Goal: Transaction & Acquisition: Purchase product/service

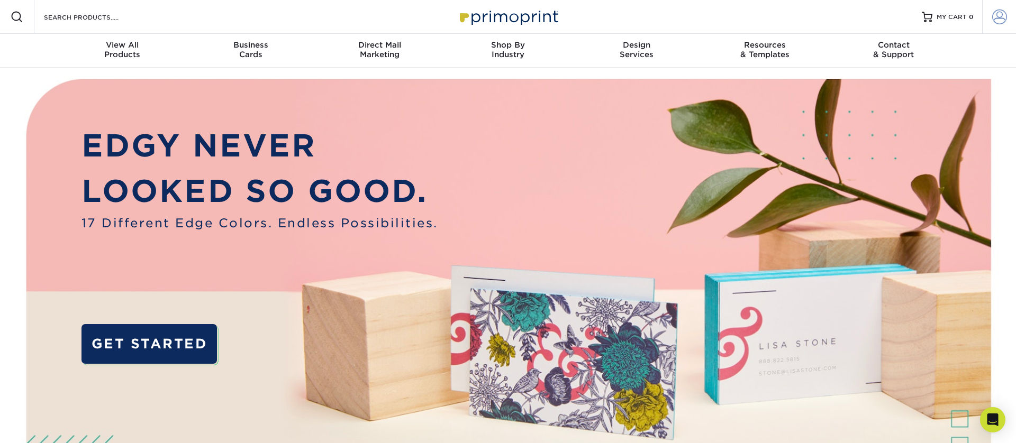
click at [1003, 21] on span at bounding box center [999, 17] width 15 height 15
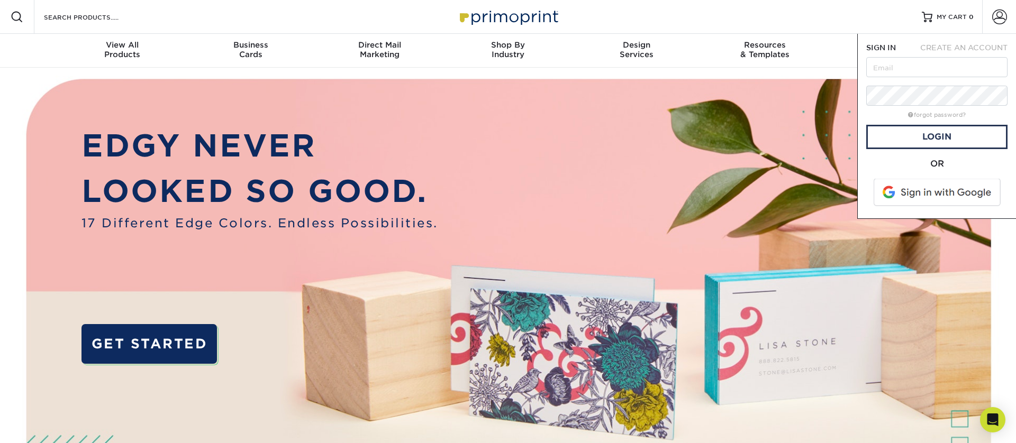
click at [924, 189] on span at bounding box center [937, 193] width 135 height 28
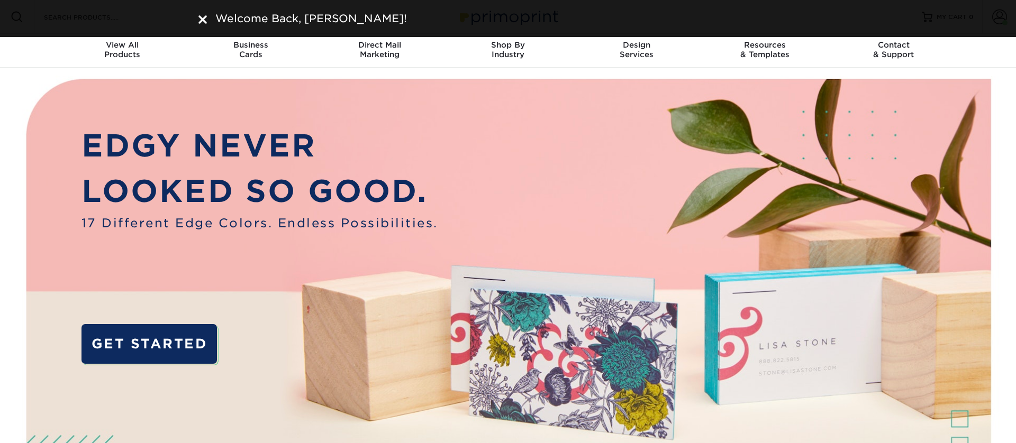
drag, startPoint x: 202, startPoint y: 20, endPoint x: 328, endPoint y: 15, distance: 126.0
click at [203, 20] on img at bounding box center [202, 19] width 8 height 8
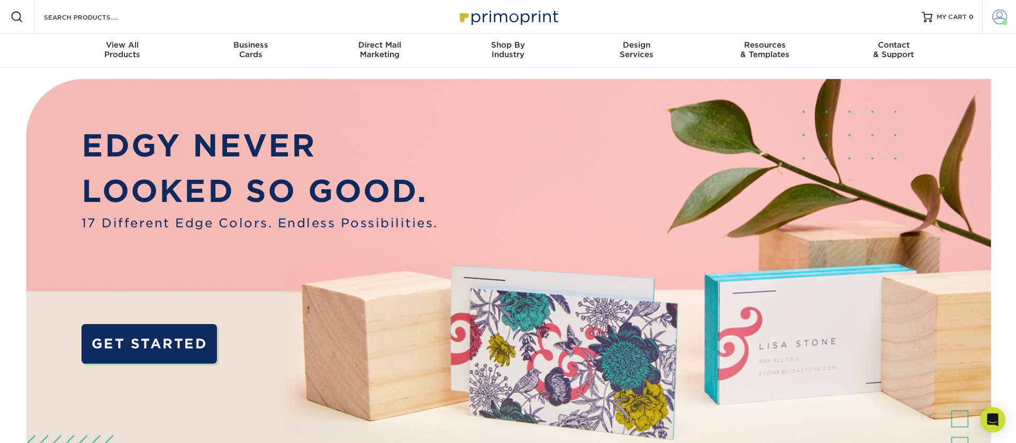
click at [990, 16] on link "Account" at bounding box center [999, 17] width 34 height 34
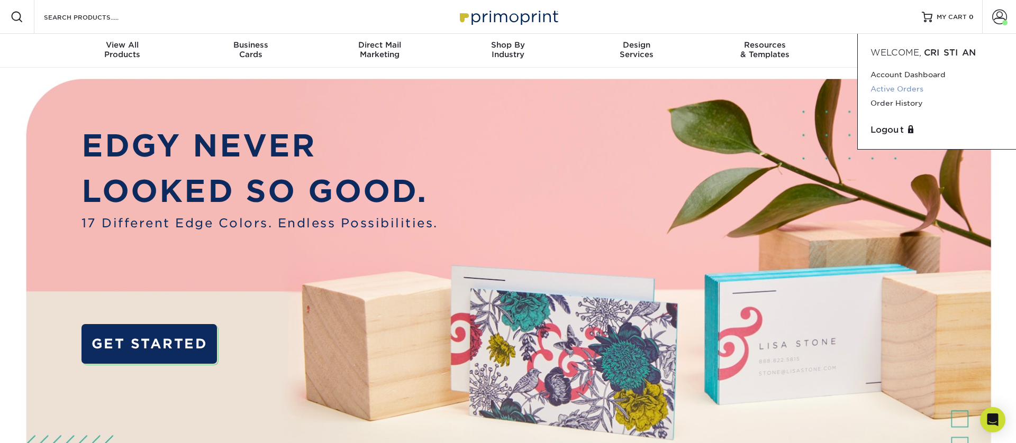
click at [892, 88] on link "Active Orders" at bounding box center [936, 89] width 133 height 14
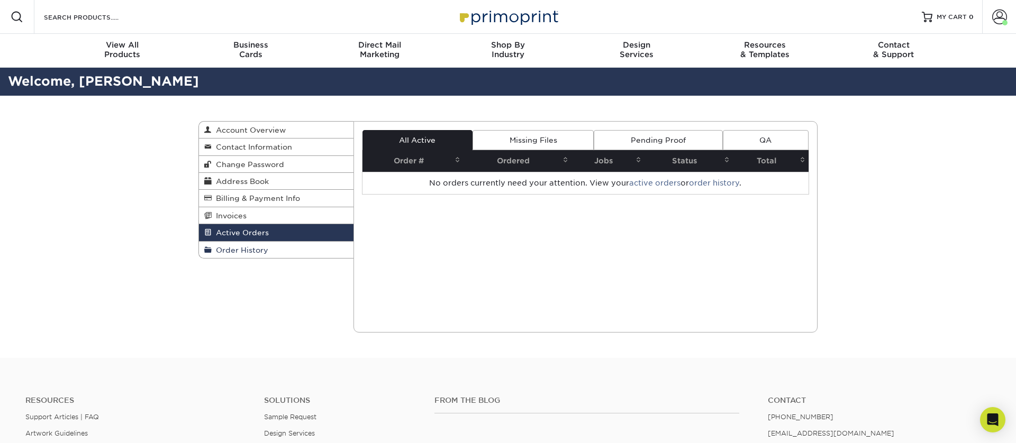
click at [288, 250] on link "Order History" at bounding box center [276, 250] width 154 height 16
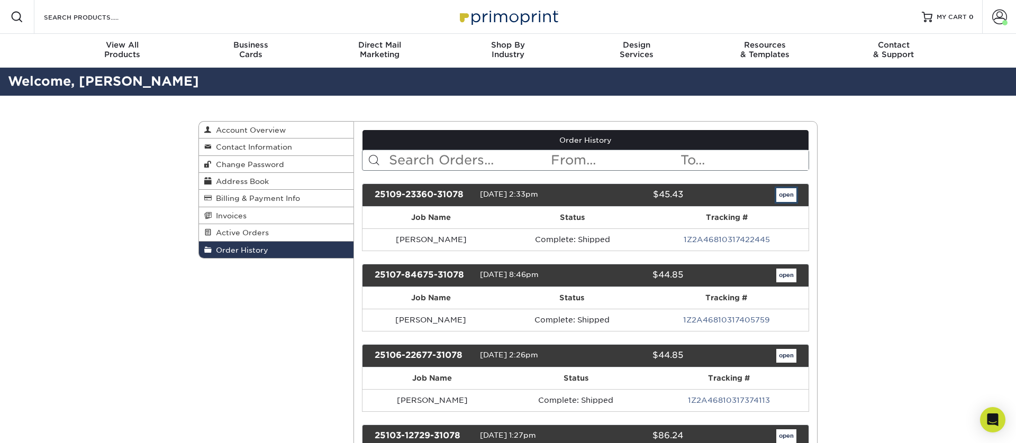
click at [785, 199] on link "open" at bounding box center [786, 195] width 20 height 14
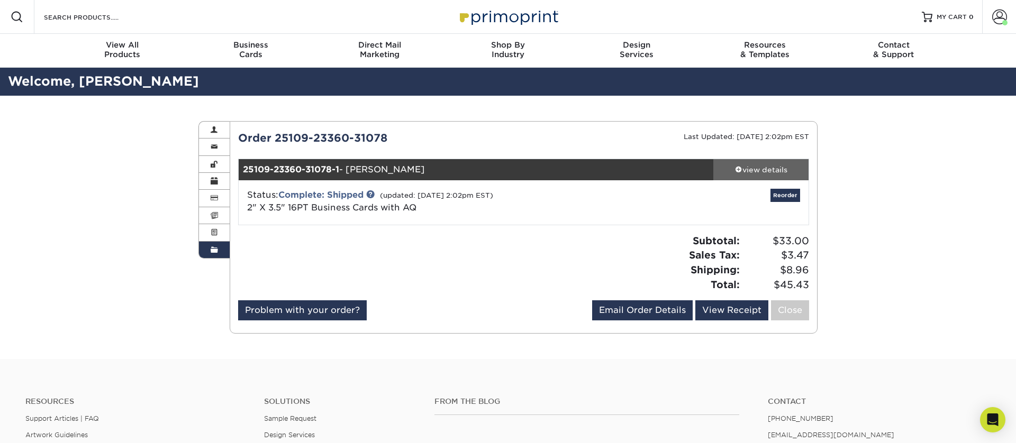
drag, startPoint x: 772, startPoint y: 167, endPoint x: 726, endPoint y: 173, distance: 45.9
click at [772, 167] on div "view details" at bounding box center [760, 169] width 95 height 11
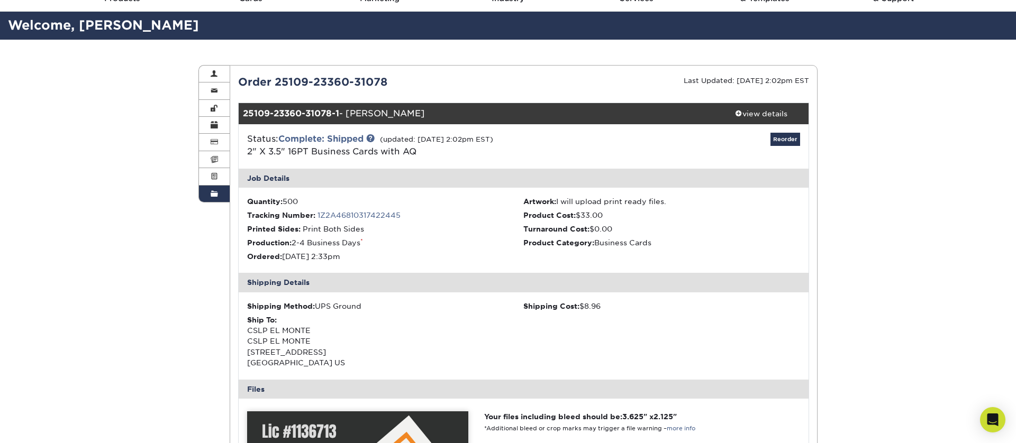
scroll to position [54, 0]
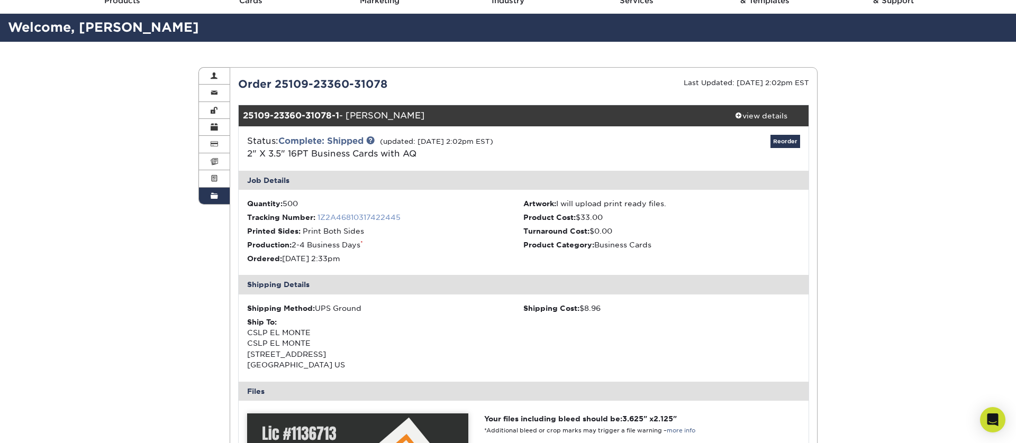
click at [345, 219] on link "1Z2A46810317422445" at bounding box center [358, 217] width 83 height 8
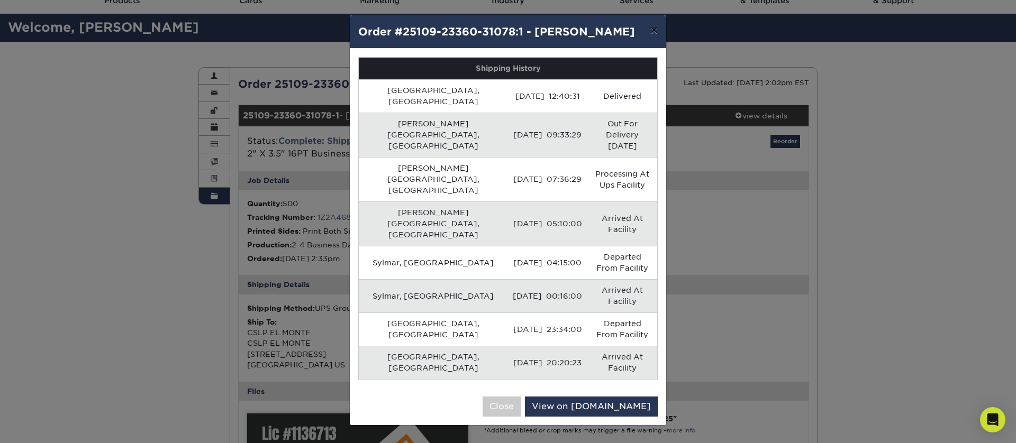
click at [657, 29] on button "×" at bounding box center [654, 30] width 24 height 30
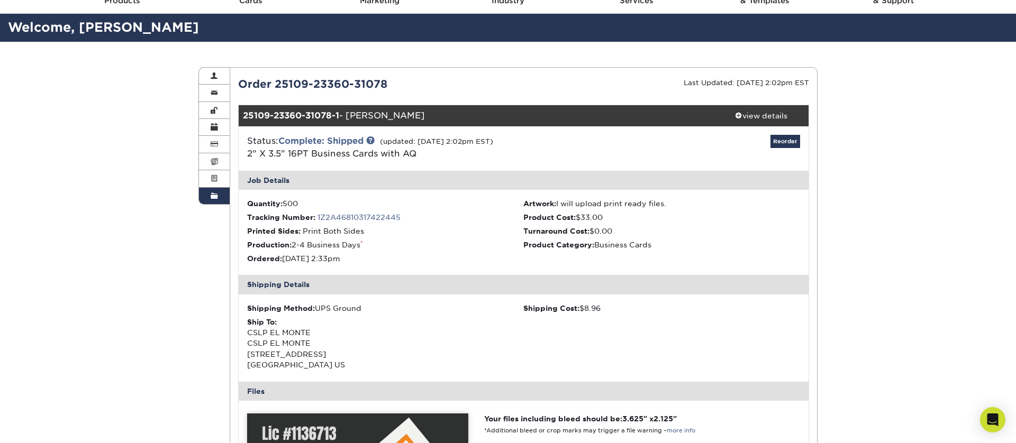
scroll to position [0, 0]
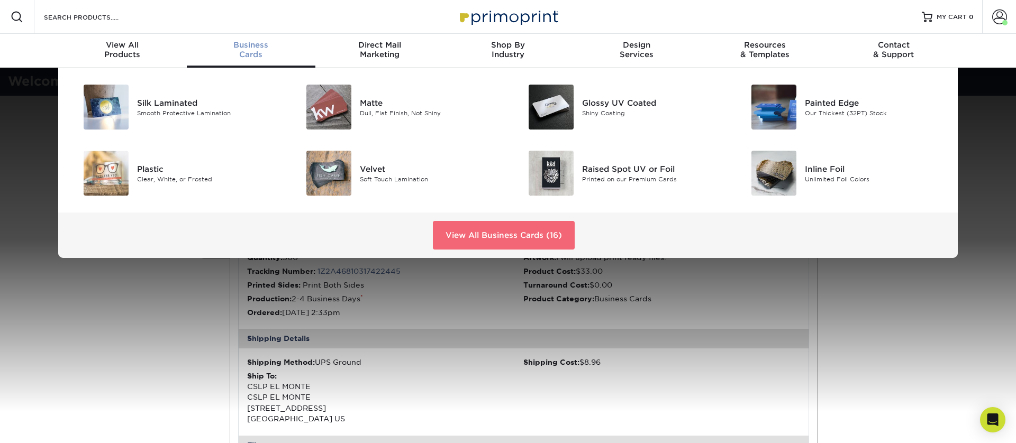
click at [497, 242] on link "View All Business Cards (16)" at bounding box center [504, 235] width 142 height 29
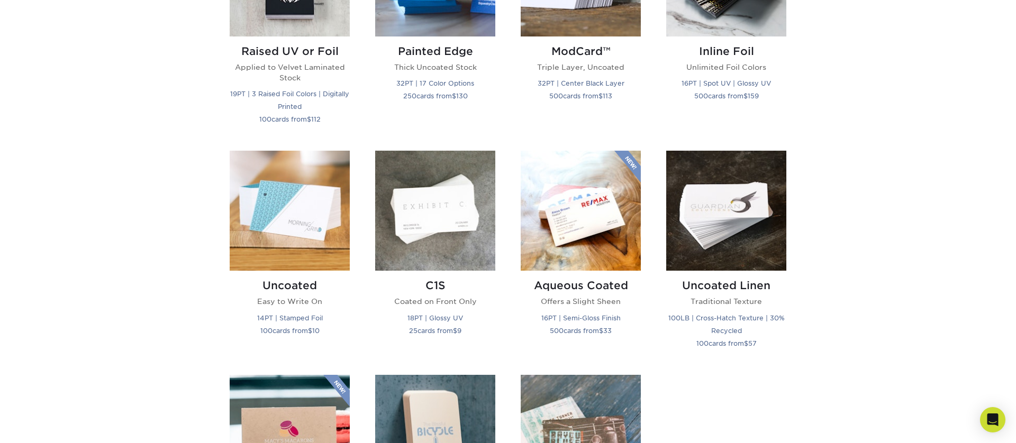
scroll to position [897, 0]
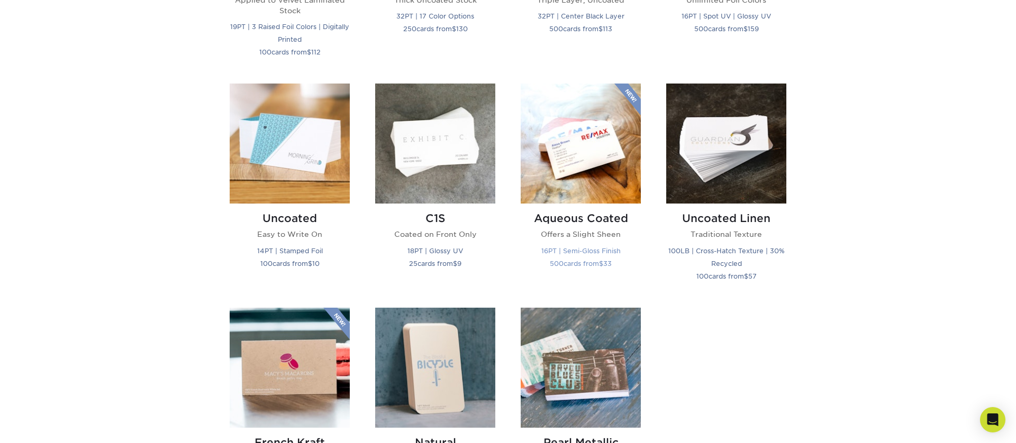
click at [586, 179] on img at bounding box center [580, 144] width 120 height 120
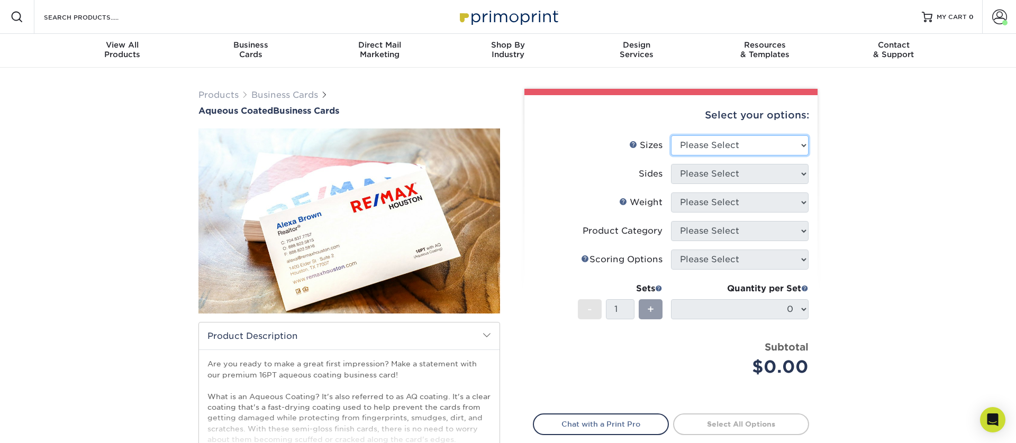
click at [718, 145] on select "Please Select 1.5" x 3.5" - Mini 1.75" x 3.5" - Mini 2" x 3" - Mini 2" x 3.5" -…" at bounding box center [740, 145] width 138 height 20
select select "2.00x3.50"
click at [671, 135] on select "Please Select 1.5" x 3.5" - Mini 1.75" x 3.5" - Mini 2" x 3" - Mini 2" x 3.5" -…" at bounding box center [740, 145] width 138 height 20
click at [716, 176] on select "Please Select Print Both Sides Print Front Only" at bounding box center [740, 174] width 138 height 20
select select "13abbda7-1d64-4f25-8bb2-c179b224825d"
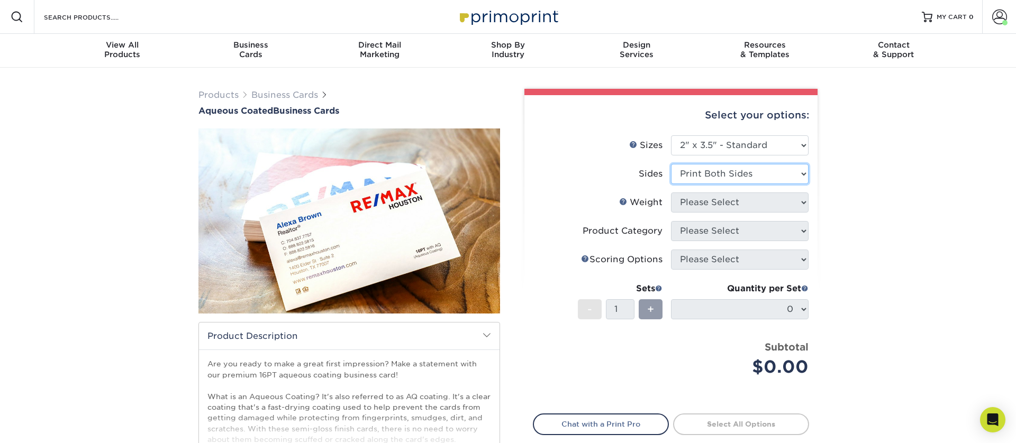
click at [671, 164] on select "Please Select Print Both Sides Print Front Only" at bounding box center [740, 174] width 138 height 20
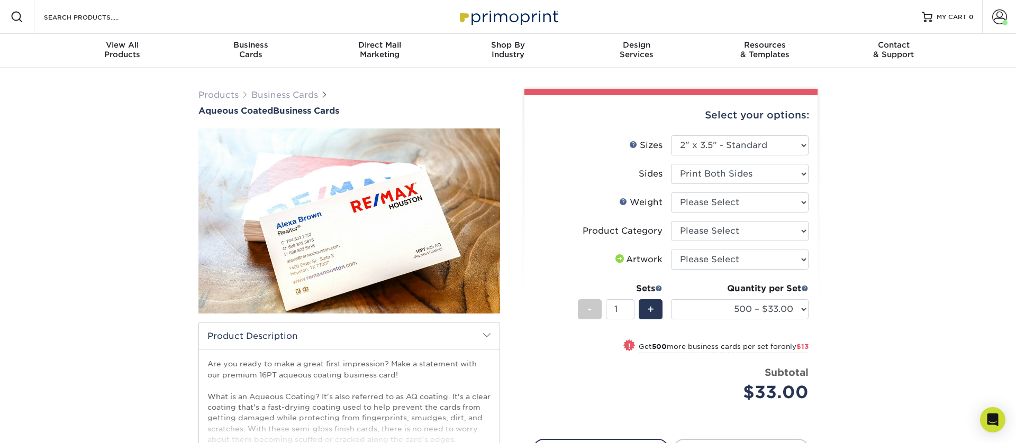
drag, startPoint x: 858, startPoint y: 171, endPoint x: 824, endPoint y: 176, distance: 34.7
click at [857, 171] on div "Products Business Cards Aqueous Coated Business Cards show more $" at bounding box center [508, 333] width 1016 height 531
click at [729, 177] on select "Please Select Print Both Sides Print Front Only" at bounding box center [740, 174] width 138 height 20
click at [671, 164] on select "Please Select Print Both Sides Print Front Only" at bounding box center [740, 174] width 138 height 20
click at [723, 208] on select "Please Select 16PT" at bounding box center [740, 203] width 138 height 20
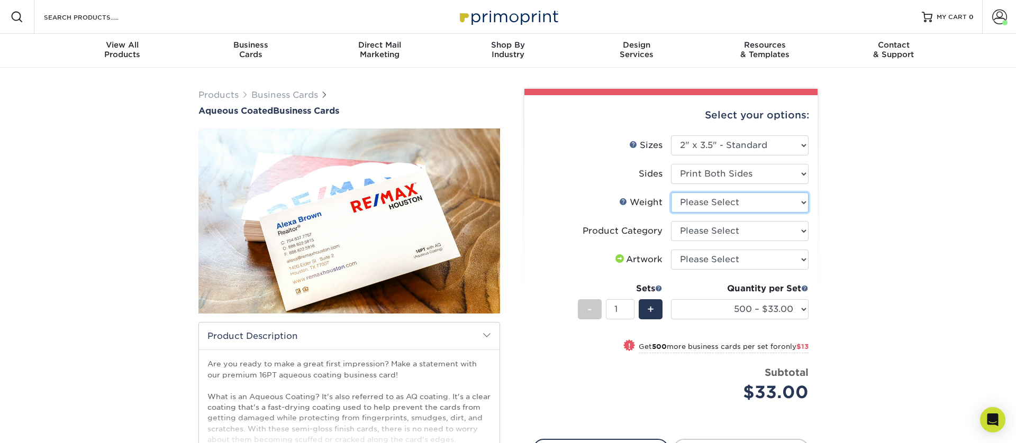
select select "16PT"
click at [671, 193] on select "Please Select 16PT" at bounding box center [740, 203] width 138 height 20
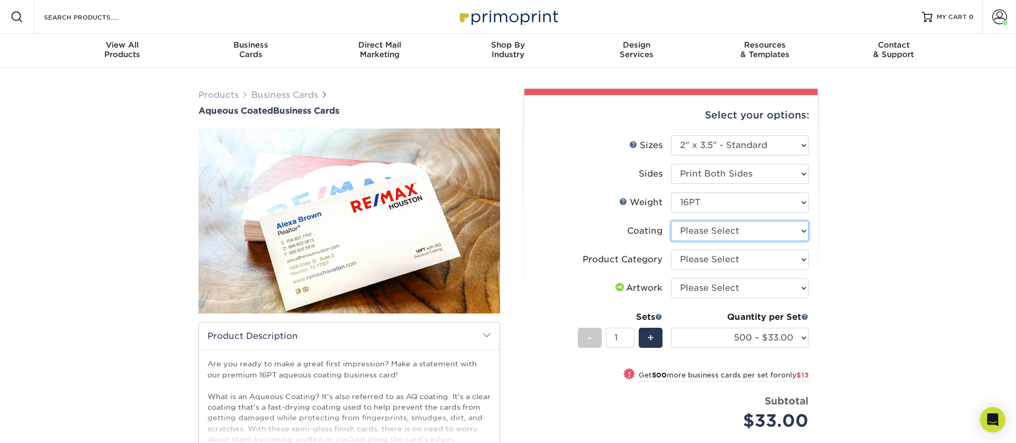
click at [721, 231] on select at bounding box center [740, 231] width 138 height 20
select select "d41dab50-ff65-4f4f-bb17-2afe4d36ae33"
click at [671, 221] on select at bounding box center [740, 231] width 138 height 20
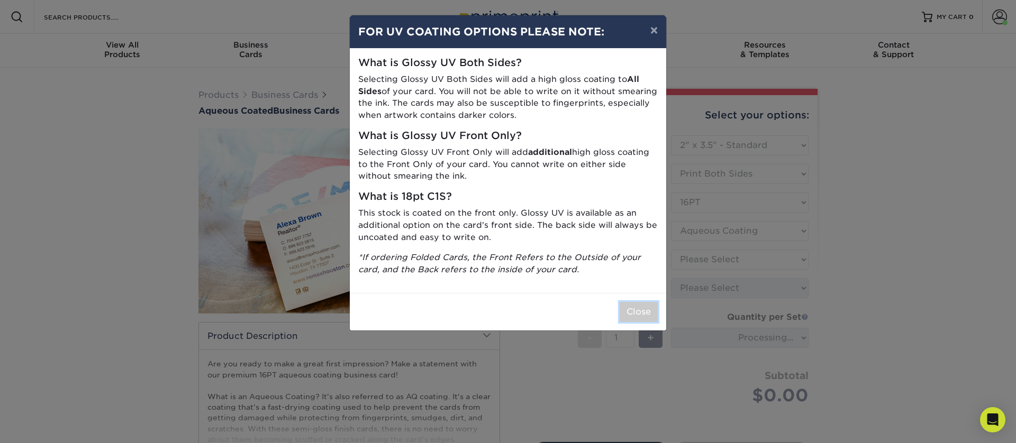
click at [645, 313] on button "Close" at bounding box center [638, 312] width 38 height 20
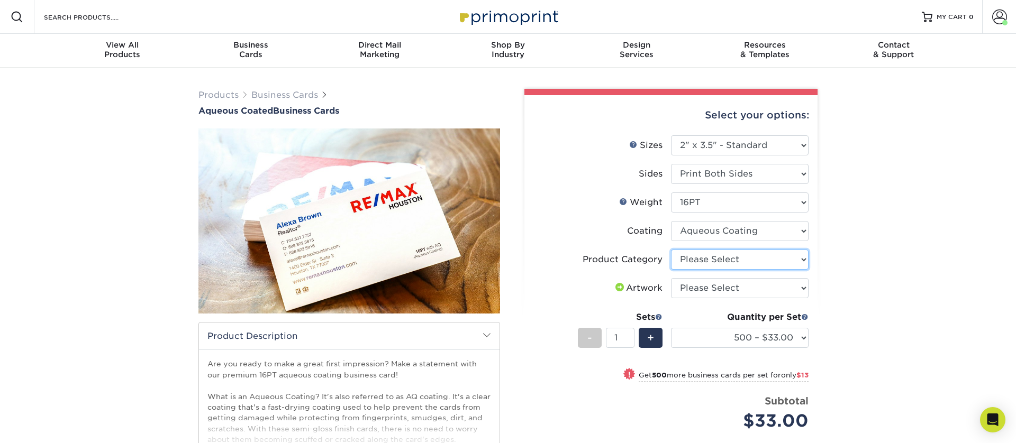
click at [717, 262] on select "Please Select Business Cards" at bounding box center [740, 260] width 138 height 20
select select "3b5148f1-0588-4f88-a218-97bcfdce65c1"
click at [671, 250] on select "Please Select Business Cards" at bounding box center [740, 260] width 138 height 20
click at [718, 291] on select "Please Select I will upload files I need a design - $100" at bounding box center [740, 288] width 138 height 20
select select "upload"
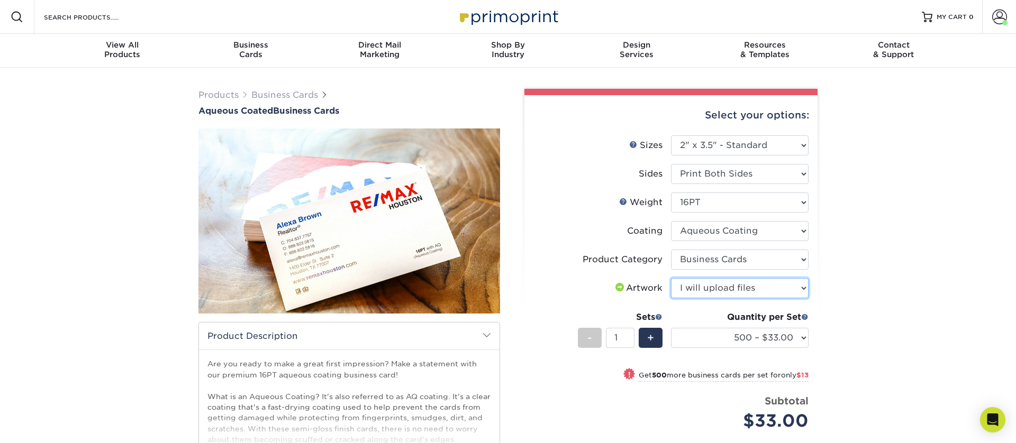
click at [671, 278] on select "Please Select I will upload files I need a design - $100" at bounding box center [740, 288] width 138 height 20
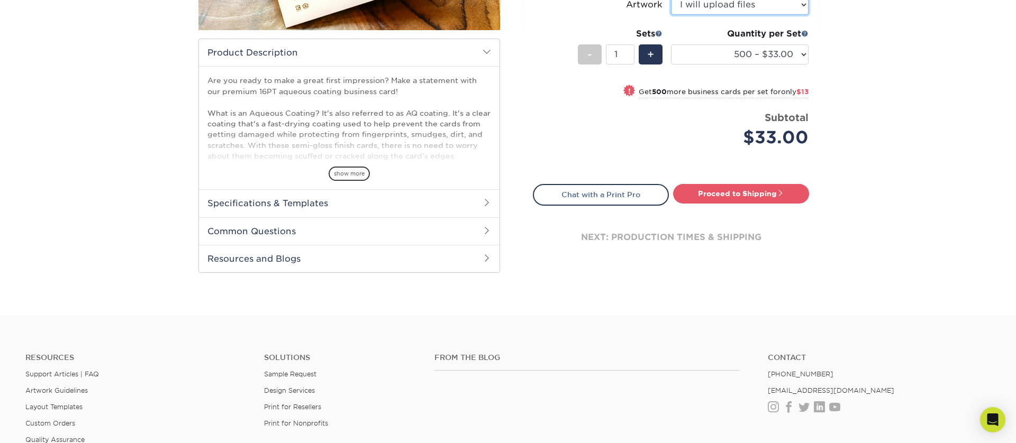
scroll to position [311, 0]
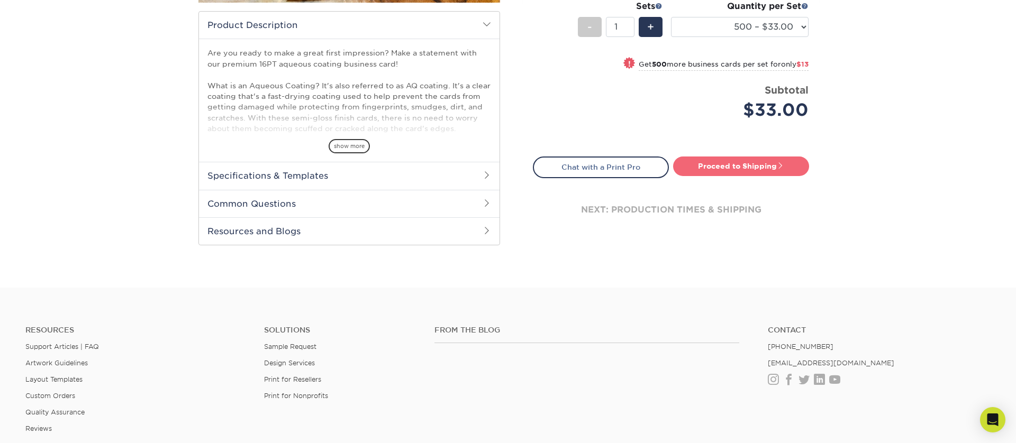
click at [736, 166] on link "Proceed to Shipping" at bounding box center [741, 166] width 136 height 19
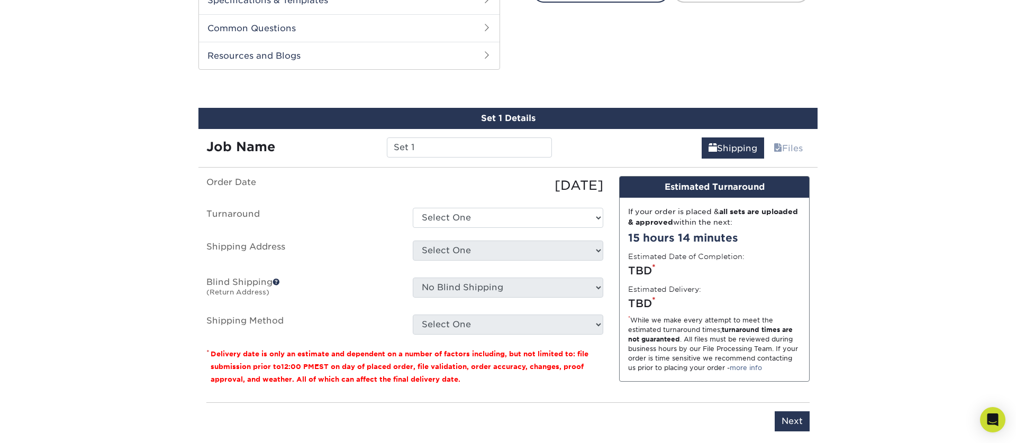
scroll to position [505, 0]
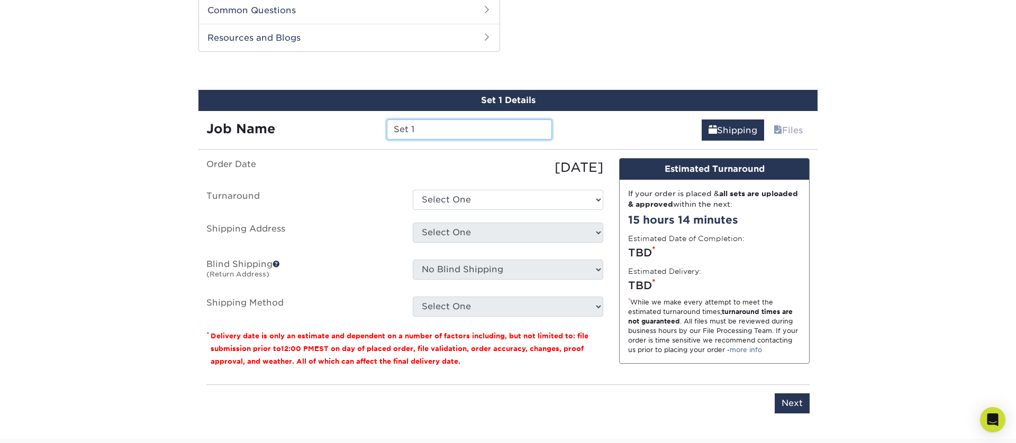
drag, startPoint x: 444, startPoint y: 129, endPoint x: 291, endPoint y: 121, distance: 153.6
click at [291, 121] on div "Job Name Set 1" at bounding box center [378, 130] width 361 height 20
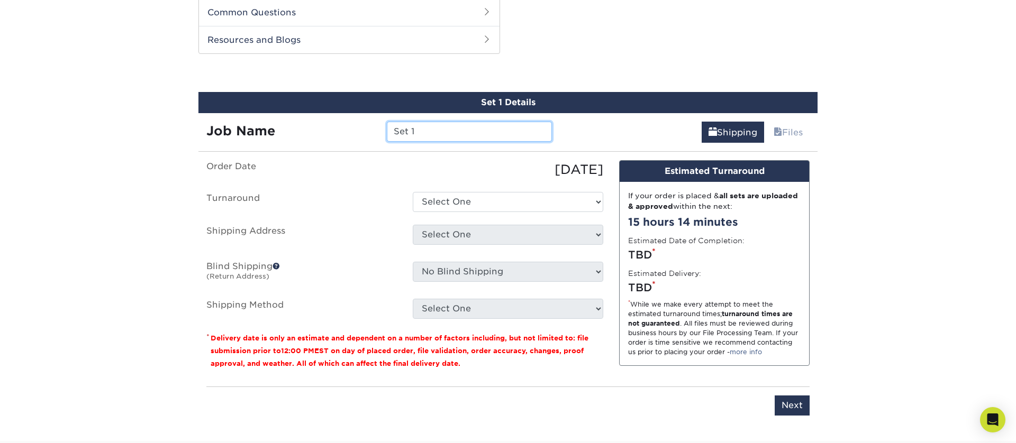
drag, startPoint x: 396, startPoint y: 130, endPoint x: 318, endPoint y: 126, distance: 77.3
click at [319, 126] on div "Job Name Set 1" at bounding box center [378, 132] width 361 height 20
paste input "[PERSON_NAME]"
type input "[PERSON_NAME]"
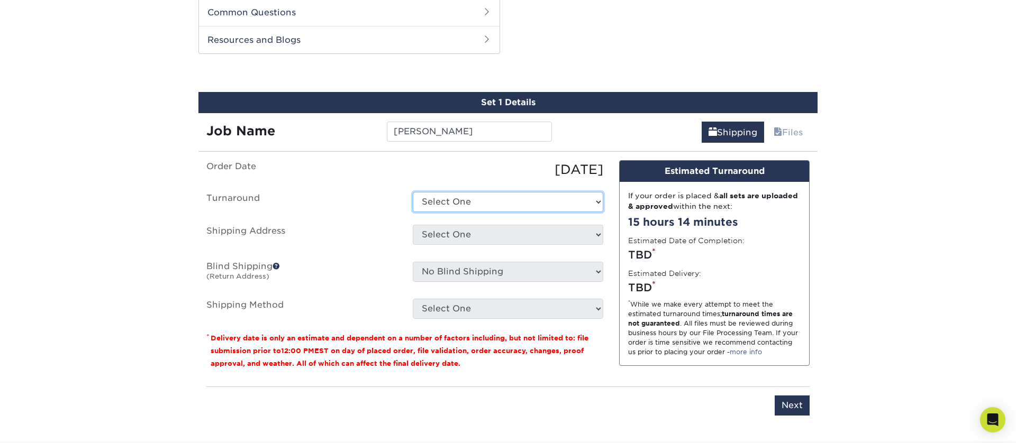
click at [449, 209] on select "Select One 2-4 Business Days 2 Day Next Business Day" at bounding box center [508, 202] width 190 height 20
select select "6247fa13-6ec4-4bd5-81ce-27fae4b5d043"
click at [413, 192] on select "Select One 2-4 Business Days 2 Day Next Business Day" at bounding box center [508, 202] width 190 height 20
click at [451, 237] on select "Select One 176 S Mountain View Abraham Romero ACO GENERAL CONSTRUCTION Adrian M…" at bounding box center [508, 235] width 190 height 20
select select "281601"
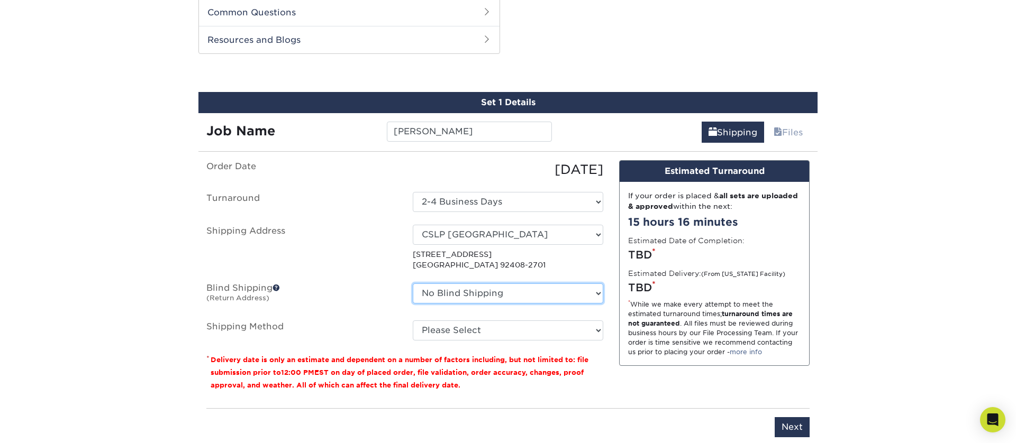
click at [467, 287] on select "No Blind Shipping 176 S Mountain View Abraham Romero ACO GENERAL CONSTRUCTION A…" at bounding box center [508, 294] width 190 height 20
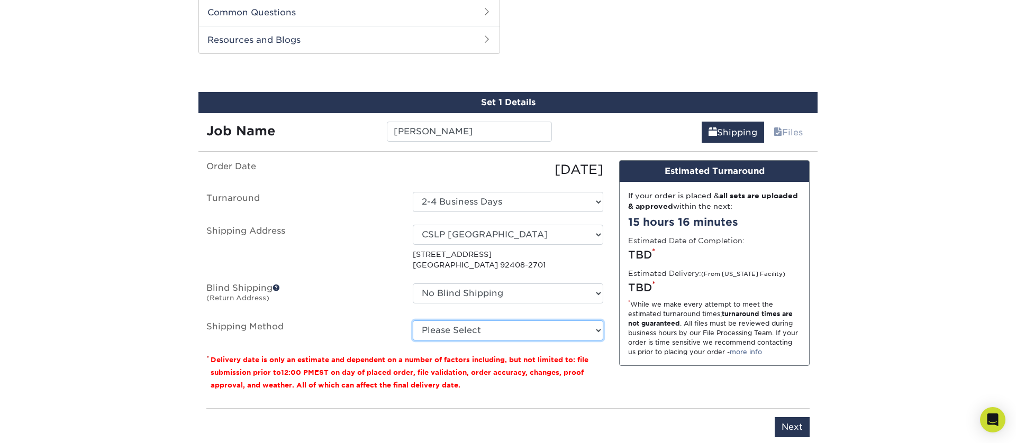
click at [454, 329] on select "Please Select Ground Shipping (+$8.96) 3 Day Shipping Service (+$15.34) 2 Day A…" at bounding box center [508, 331] width 190 height 20
select select "03"
click at [413, 321] on select "Please Select Ground Shipping (+$8.96) 3 Day Shipping Service (+$15.34) 2 Day A…" at bounding box center [508, 331] width 190 height 20
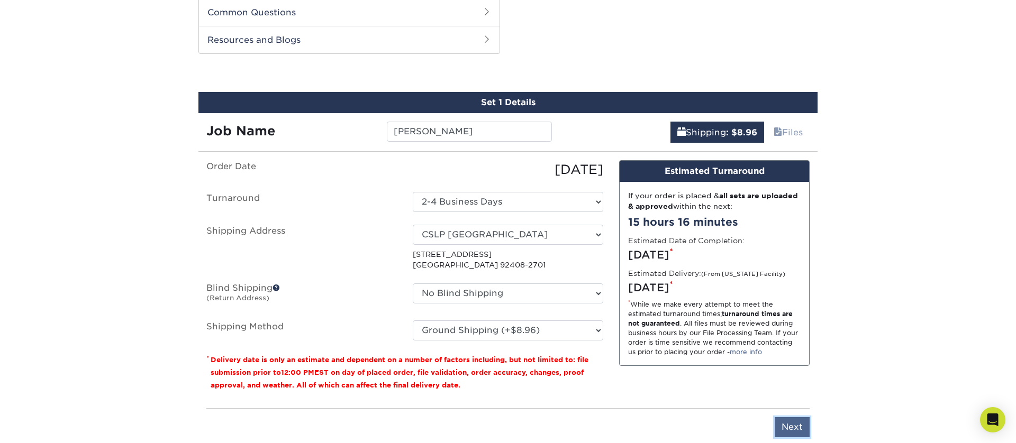
click at [796, 424] on input "Next" at bounding box center [791, 427] width 35 height 20
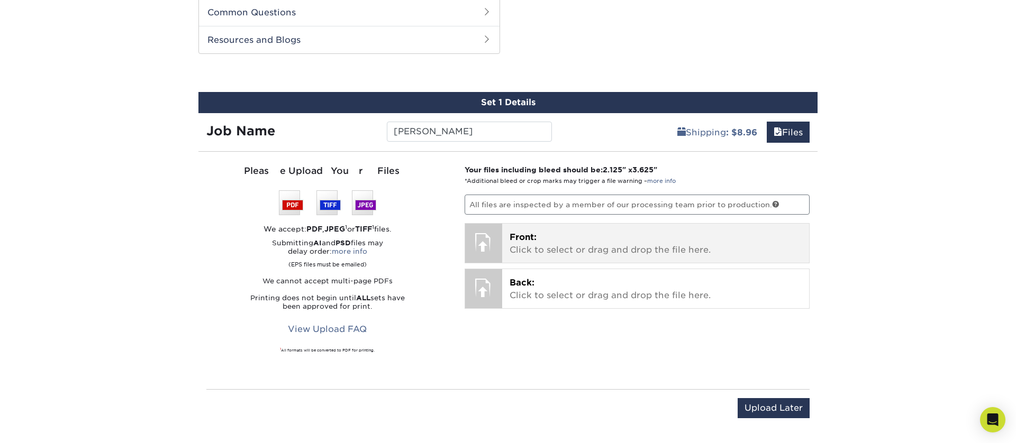
click at [578, 234] on p "Front: Click to select or drag and drop the file here." at bounding box center [655, 243] width 293 height 25
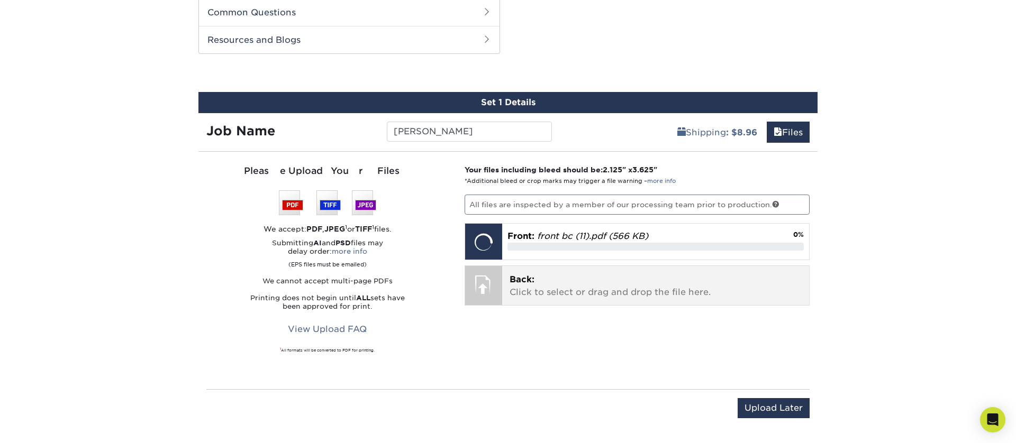
click at [557, 275] on p "Back: Click to select or drag and drop the file here." at bounding box center [655, 285] width 293 height 25
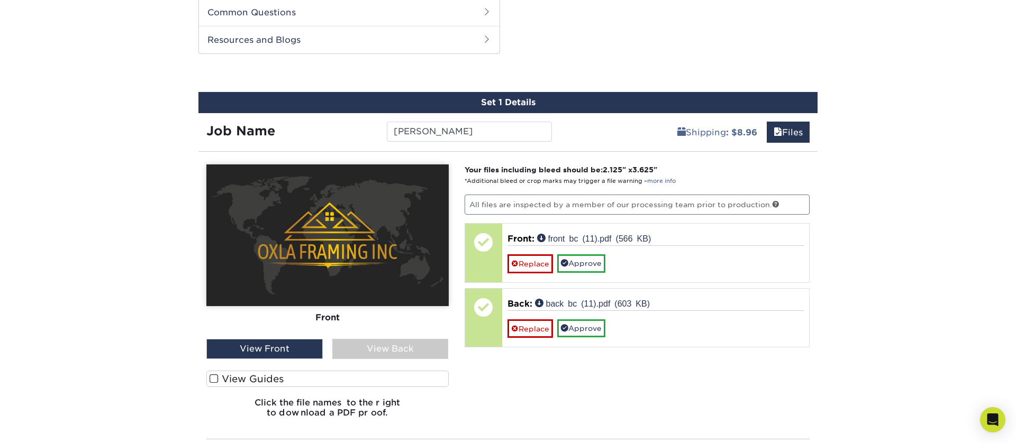
drag, startPoint x: 216, startPoint y: 380, endPoint x: 258, endPoint y: 330, distance: 64.6
click at [216, 380] on span at bounding box center [213, 379] width 9 height 10
click at [0, 0] on input "View Guides" at bounding box center [0, 0] width 0 height 0
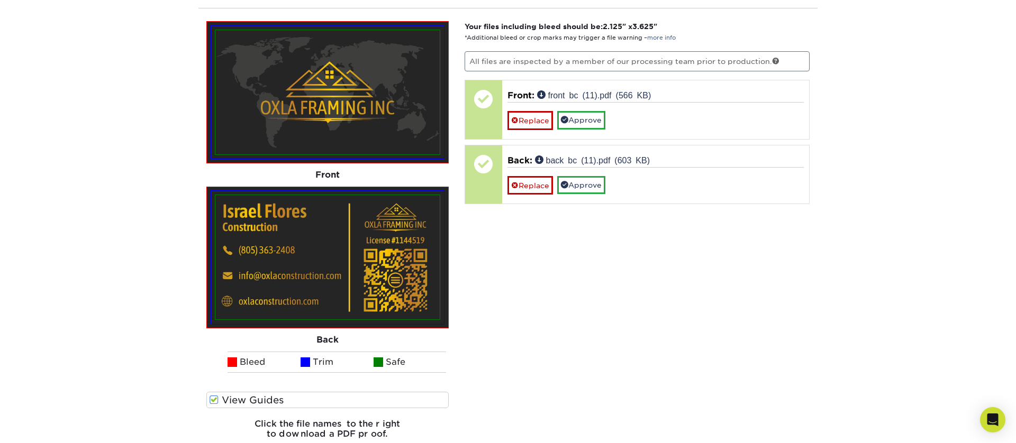
scroll to position [614, 0]
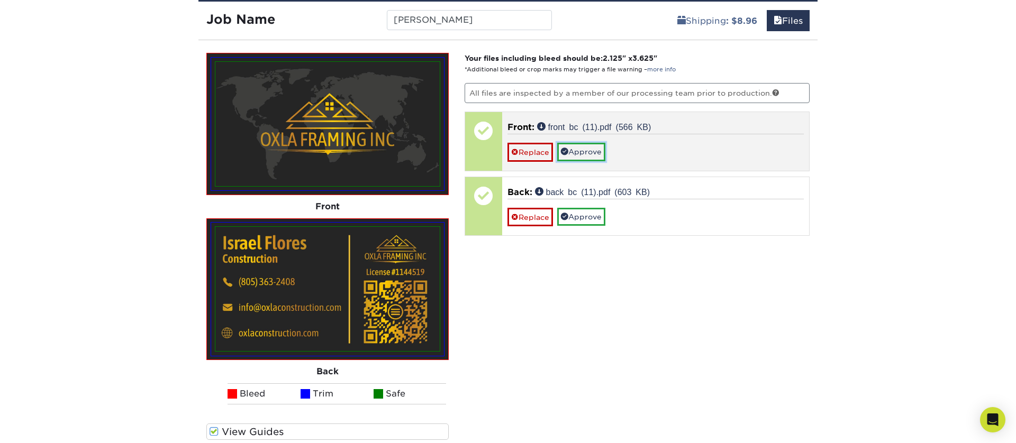
click at [588, 151] on link "Approve" at bounding box center [581, 152] width 48 height 18
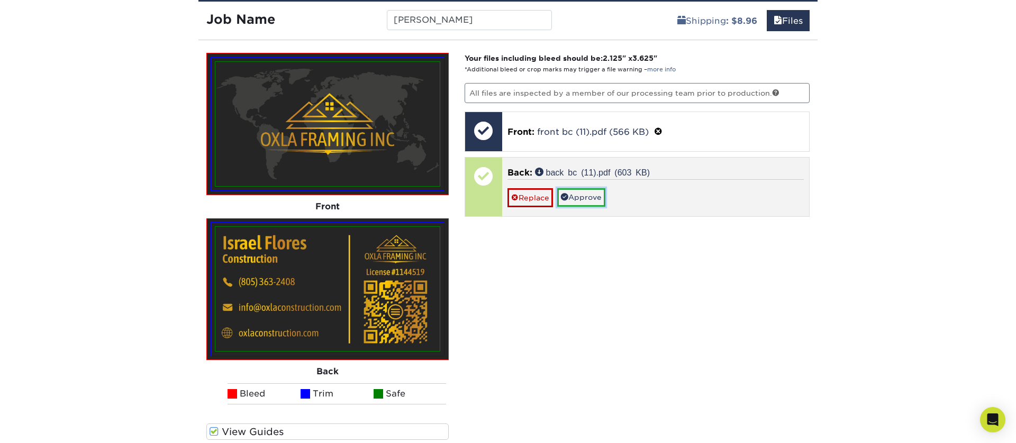
click at [580, 190] on link "Approve" at bounding box center [581, 197] width 48 height 18
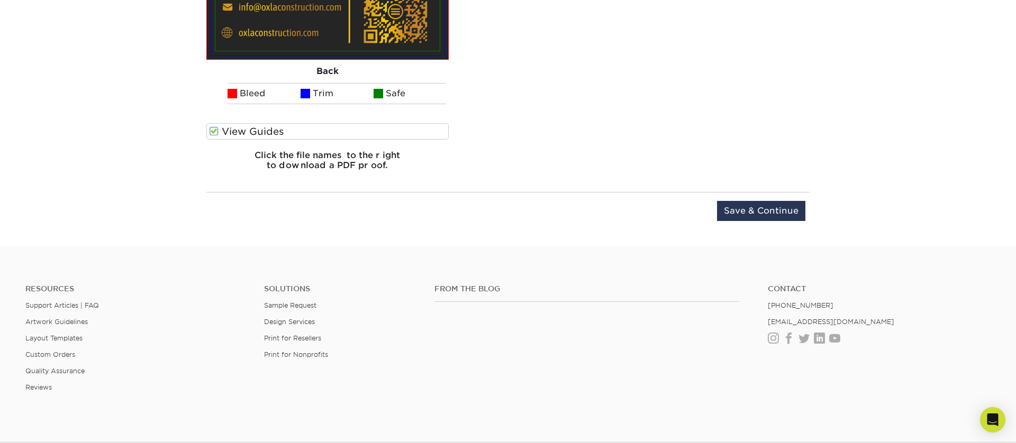
scroll to position [702, 0]
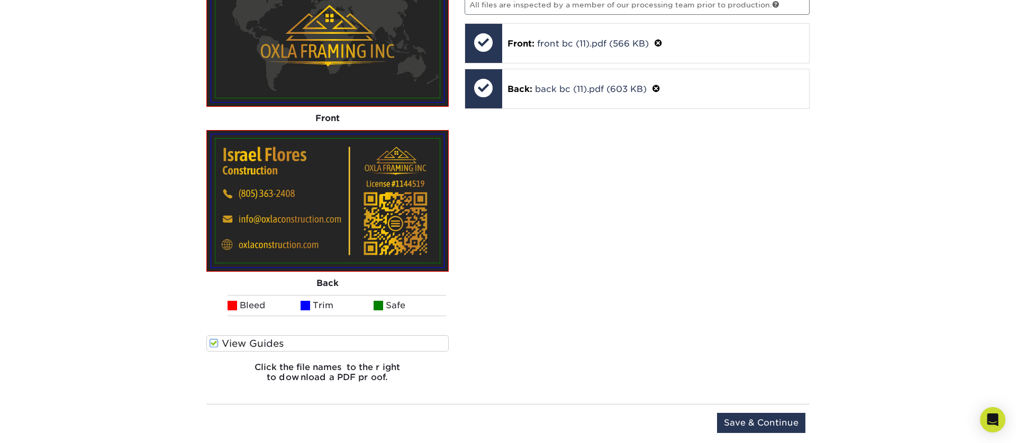
click at [754, 412] on div "Upload Later Save & Continue Continue" at bounding box center [507, 425] width 603 height 42
click at [752, 420] on input "Save & Continue" at bounding box center [761, 423] width 88 height 20
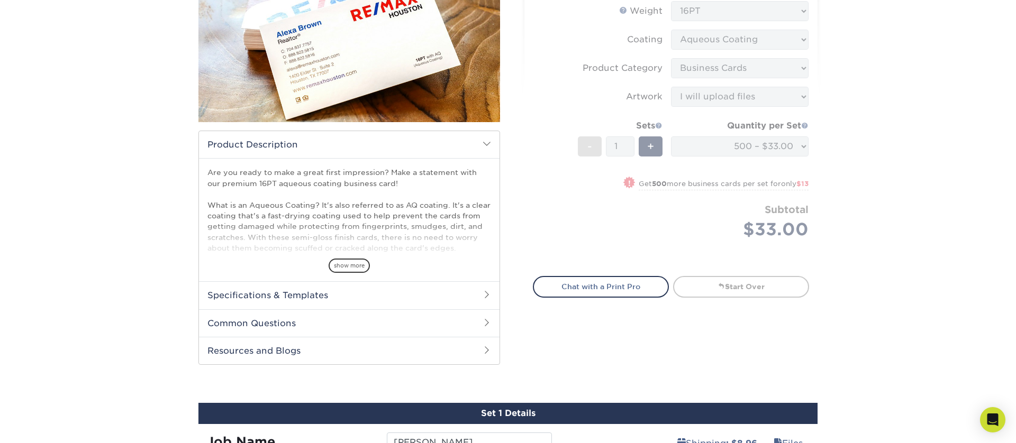
scroll to position [591, 0]
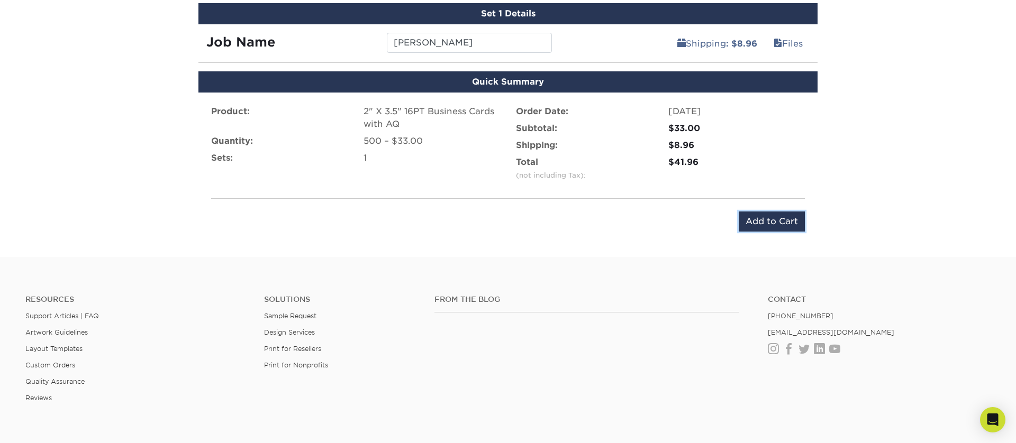
click at [759, 224] on input "Add to Cart" at bounding box center [771, 222] width 66 height 20
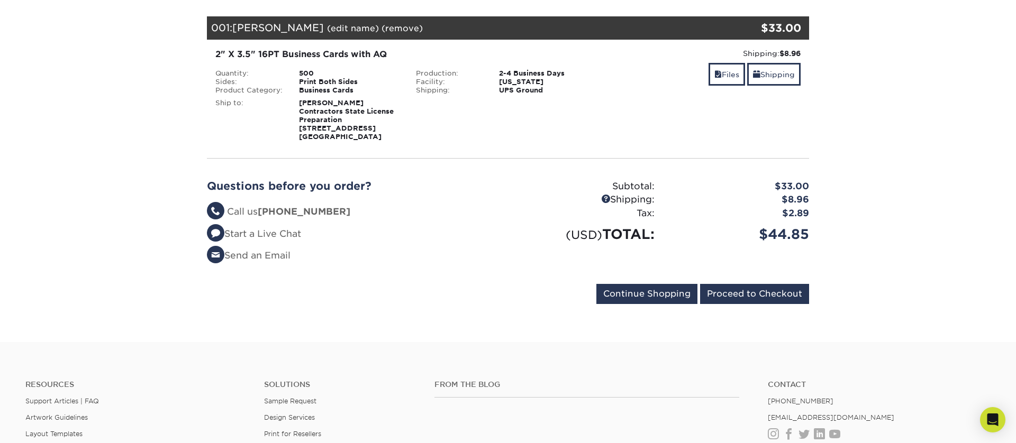
scroll to position [197, 0]
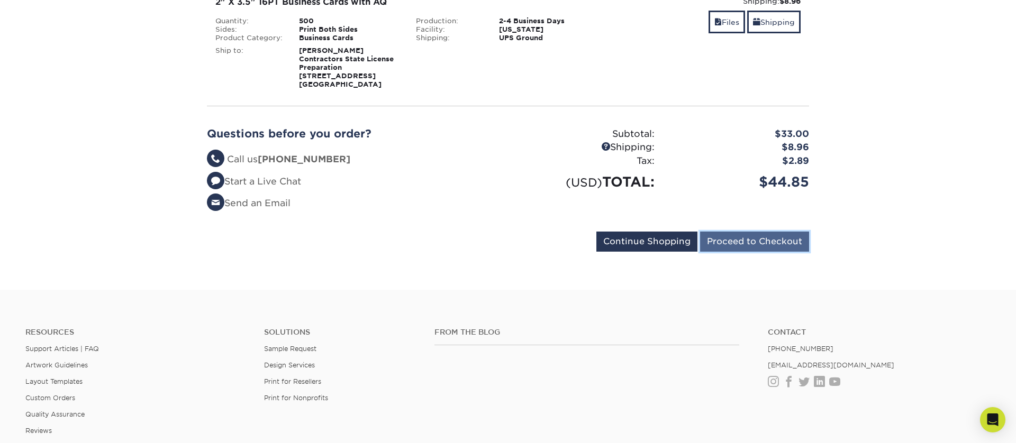
click at [784, 250] on input "Proceed to Checkout" at bounding box center [754, 242] width 109 height 20
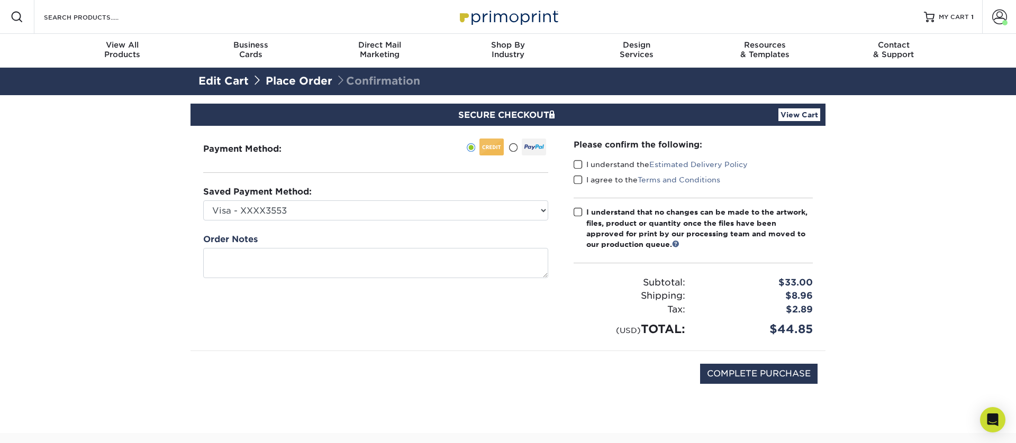
drag, startPoint x: 577, startPoint y: 164, endPoint x: 578, endPoint y: 171, distance: 7.0
click at [577, 164] on span at bounding box center [577, 165] width 9 height 10
click at [0, 0] on input "I understand the Estimated Delivery Policy" at bounding box center [0, 0] width 0 height 0
click at [579, 181] on span at bounding box center [577, 180] width 9 height 10
click at [0, 0] on input "I agree to the Terms and Conditions" at bounding box center [0, 0] width 0 height 0
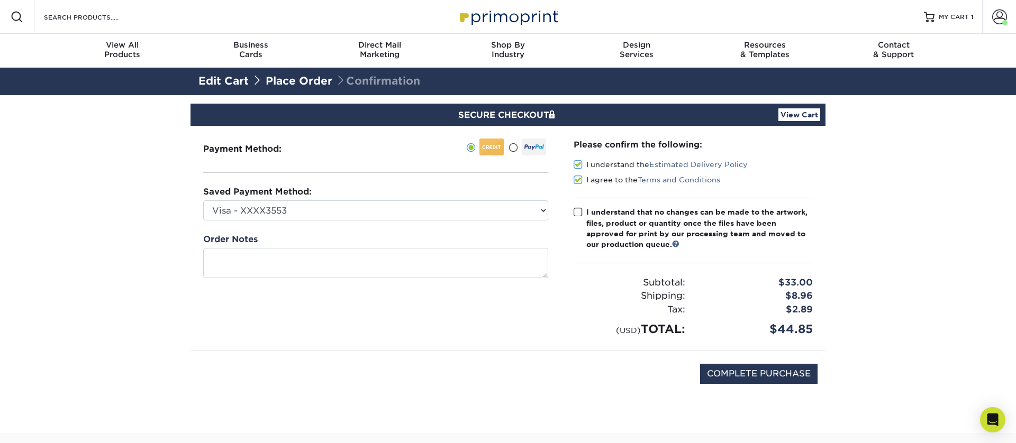
click at [575, 214] on span at bounding box center [577, 212] width 9 height 10
click at [0, 0] on input "I understand that no changes can be made to the artwork, files, product or quan…" at bounding box center [0, 0] width 0 height 0
click at [803, 113] on link "View Cart" at bounding box center [799, 114] width 42 height 13
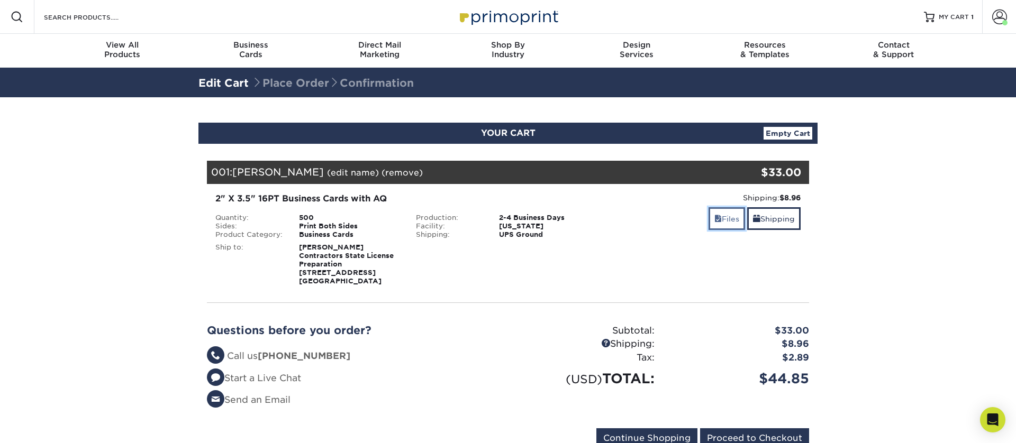
click at [714, 223] on span at bounding box center [717, 219] width 7 height 8
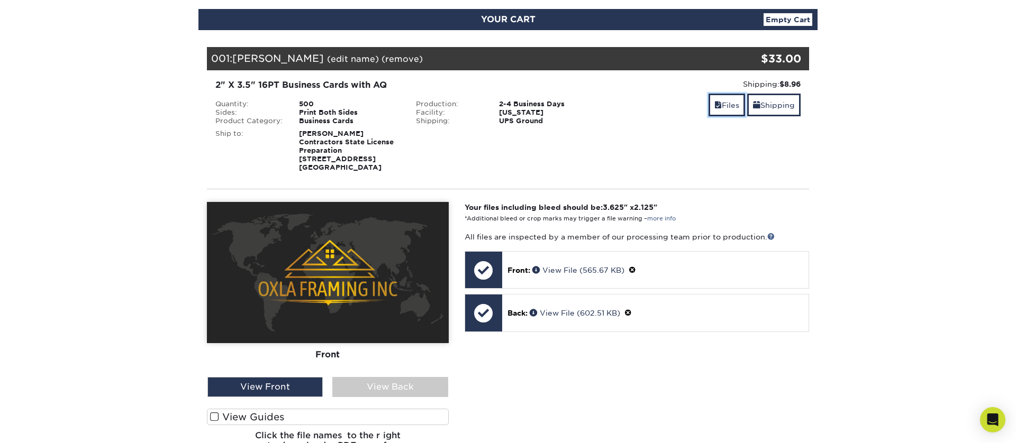
scroll to position [172, 0]
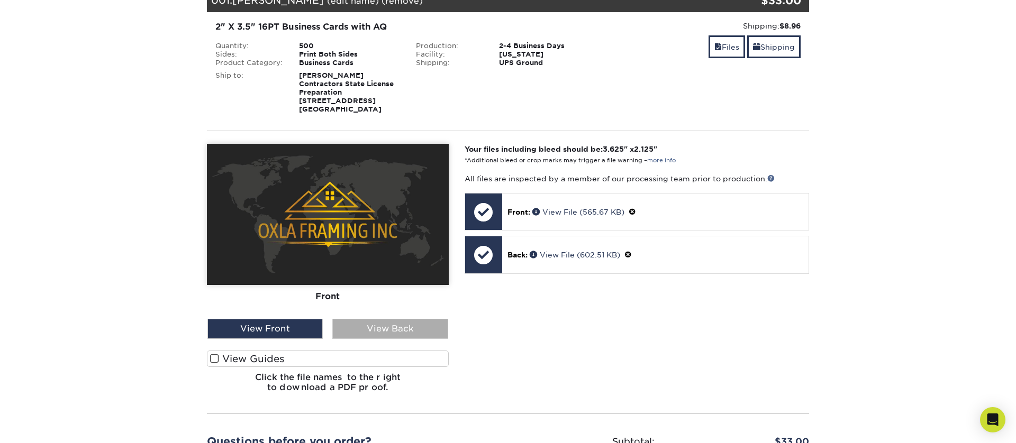
click at [379, 330] on div "View Back" at bounding box center [389, 329] width 115 height 20
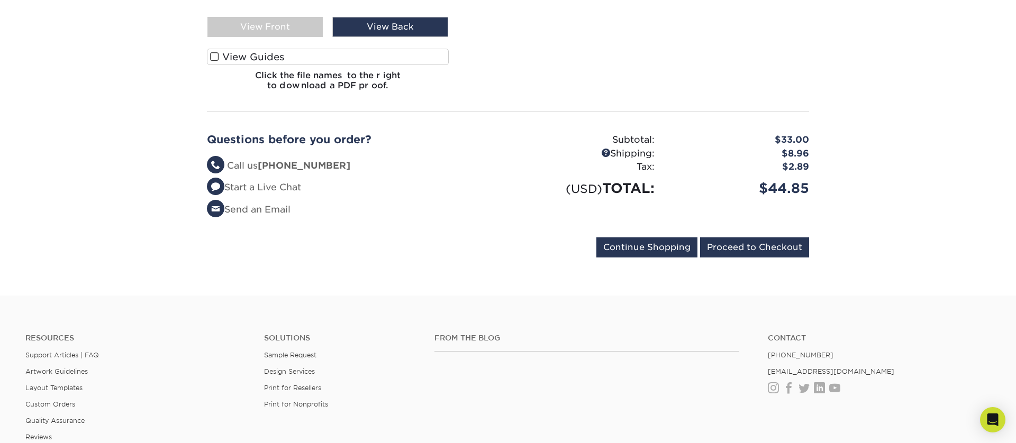
scroll to position [453, 0]
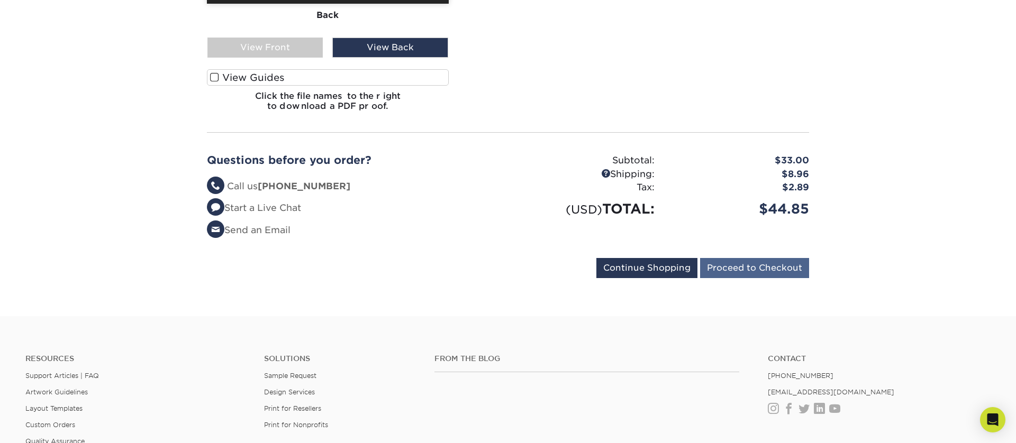
drag, startPoint x: 743, startPoint y: 308, endPoint x: 745, endPoint y: 276, distance: 32.3
click at [745, 266] on input "Proceed to Checkout" at bounding box center [754, 268] width 109 height 20
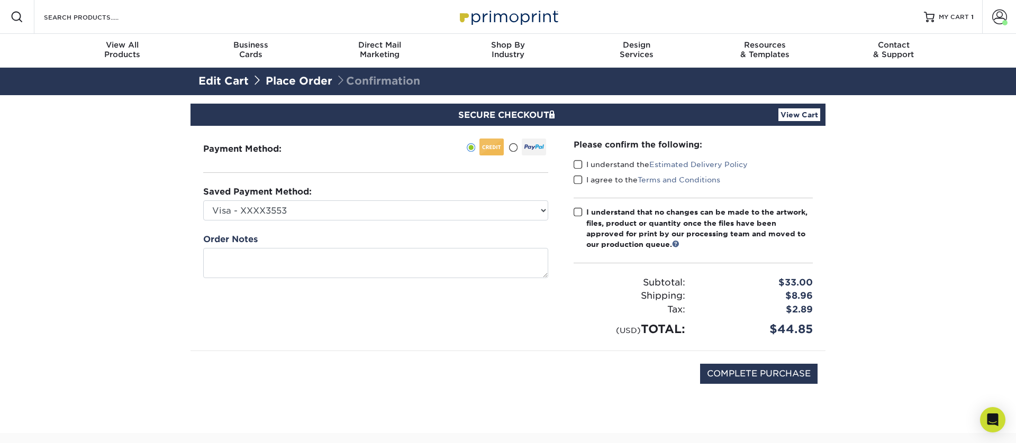
click at [578, 164] on span at bounding box center [577, 165] width 9 height 10
click at [0, 0] on input "I understand the Estimated Delivery Policy" at bounding box center [0, 0] width 0 height 0
click at [578, 183] on span at bounding box center [577, 180] width 9 height 10
click at [0, 0] on input "I agree to the Terms and Conditions" at bounding box center [0, 0] width 0 height 0
click at [579, 216] on span at bounding box center [577, 212] width 9 height 10
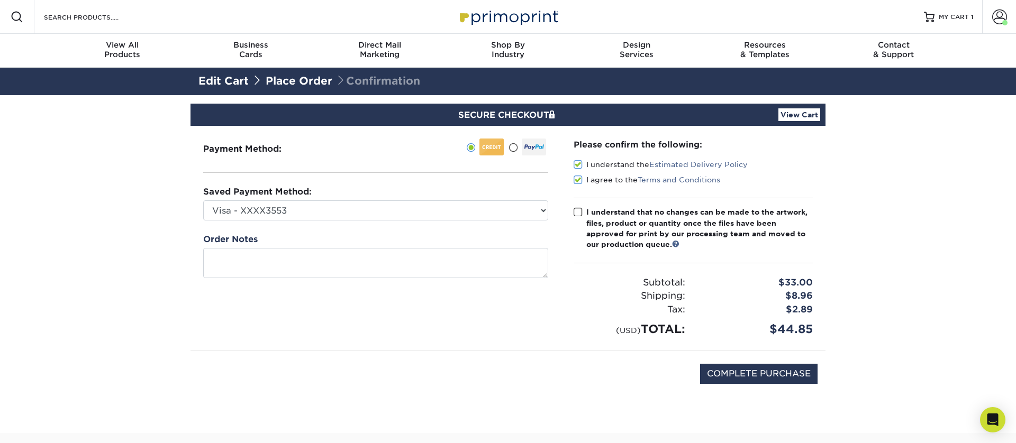
click at [0, 0] on input "I understand that no changes can be made to the artwork, files, product or quan…" at bounding box center [0, 0] width 0 height 0
click at [775, 368] on input "COMPLETE PURCHASE" at bounding box center [758, 374] width 117 height 20
type input "PROCESSING, PLEASE WAIT..."
